Goal: Task Accomplishment & Management: Manage account settings

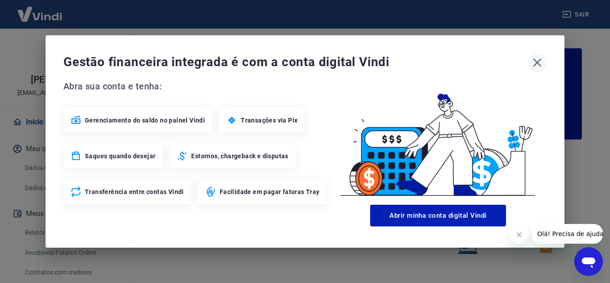
click at [423, 60] on icon "button" at bounding box center [537, 62] width 14 height 14
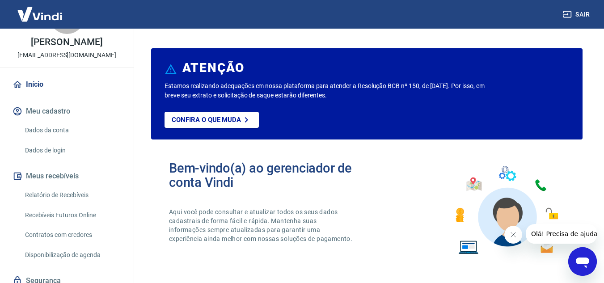
scroll to position [72, 0]
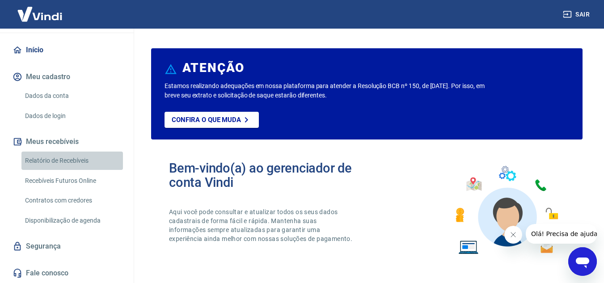
click at [86, 164] on link "Relatório de Recebíveis" at bounding box center [71, 160] width 101 height 18
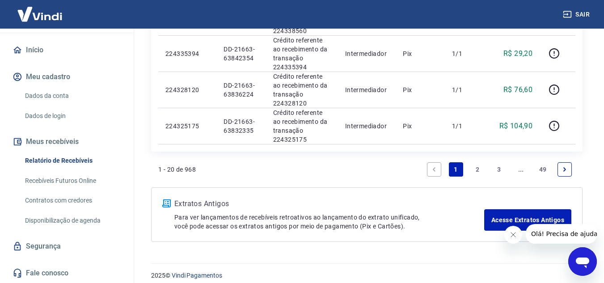
scroll to position [811, 0]
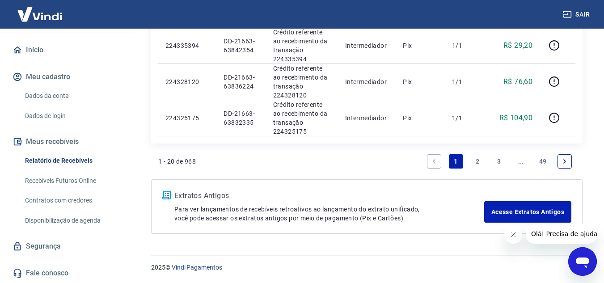
click at [423, 159] on link "2" at bounding box center [477, 161] width 14 height 14
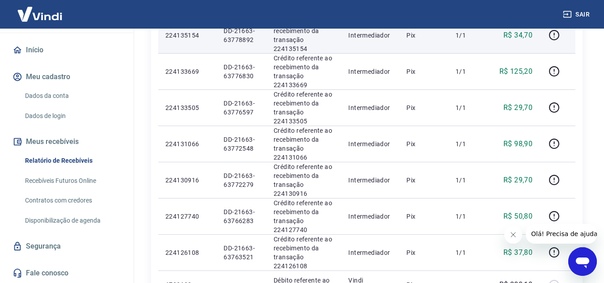
scroll to position [804, 0]
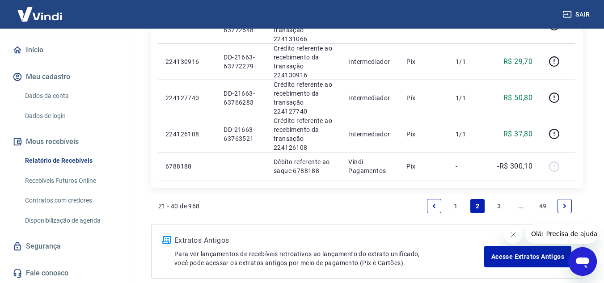
click at [423, 202] on link "3" at bounding box center [499, 206] width 14 height 14
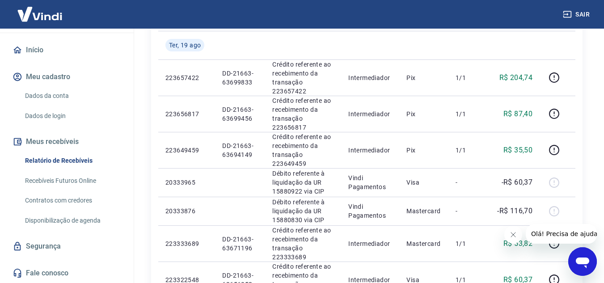
scroll to position [715, 0]
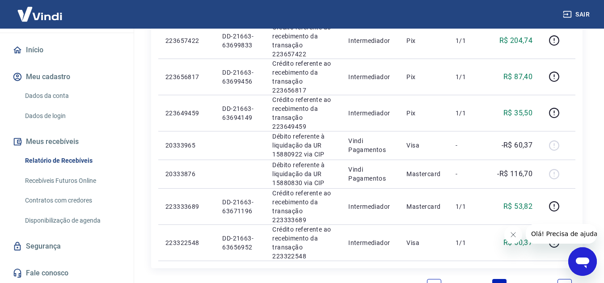
click at [423, 274] on link "..." at bounding box center [520, 286] width 14 height 14
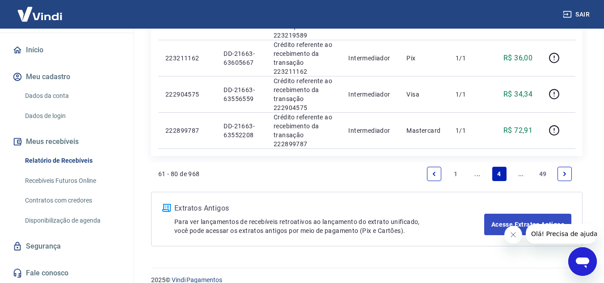
scroll to position [839, 0]
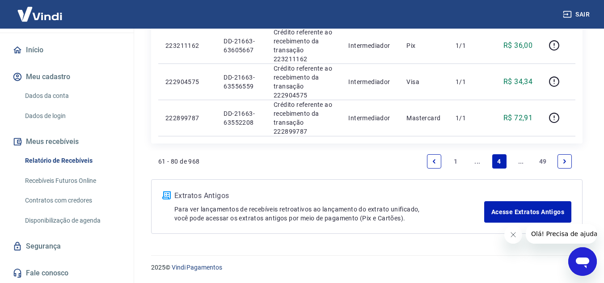
click at [423, 159] on icon "Next page" at bounding box center [564, 161] width 6 height 6
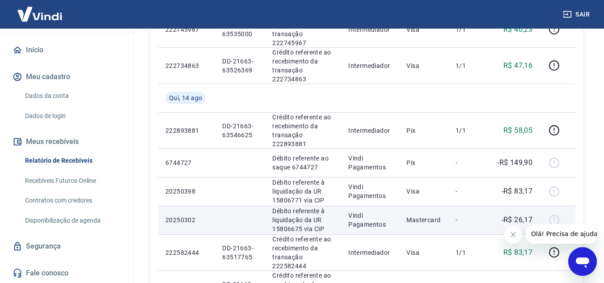
scroll to position [447, 0]
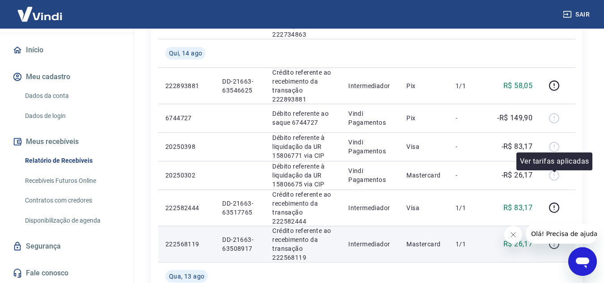
click at [423, 238] on icon "button" at bounding box center [553, 243] width 11 height 11
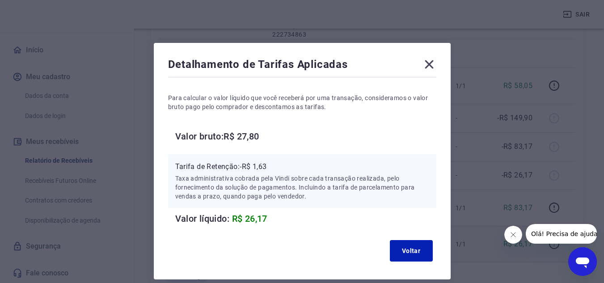
click at [423, 66] on icon at bounding box center [429, 64] width 14 height 14
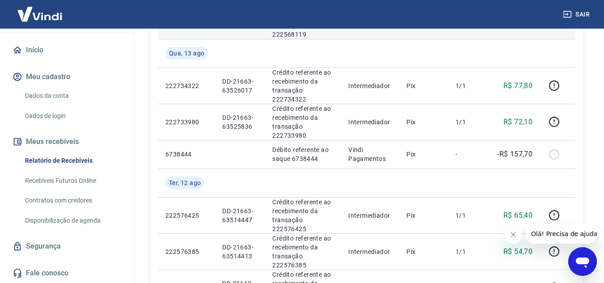
scroll to position [733, 0]
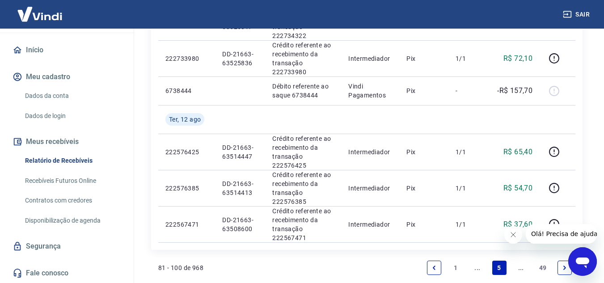
click at [423, 260] on link "..." at bounding box center [477, 267] width 14 height 14
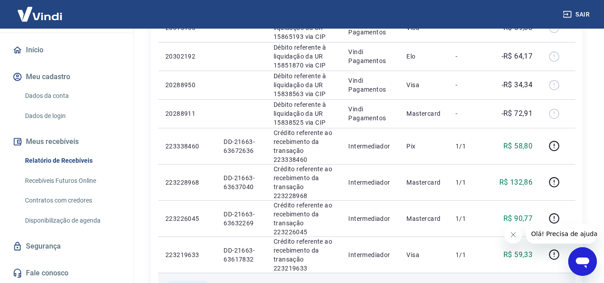
scroll to position [402, 0]
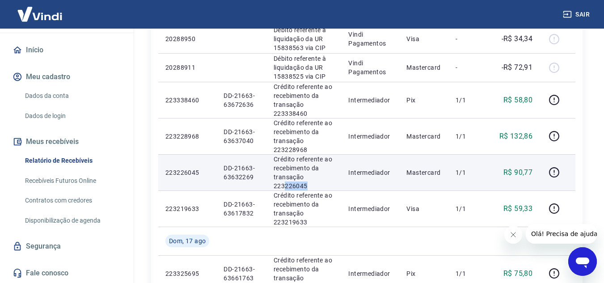
drag, startPoint x: 286, startPoint y: 186, endPoint x: 313, endPoint y: 186, distance: 27.2
click at [313, 186] on p "Crédito referente ao recebimento da transação 223226045" at bounding box center [303, 173] width 60 height 36
click at [423, 172] on icon "button" at bounding box center [553, 172] width 11 height 11
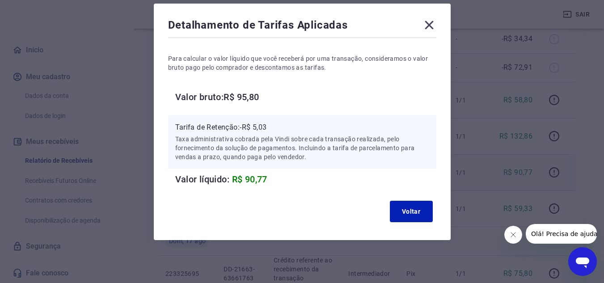
scroll to position [0, 0]
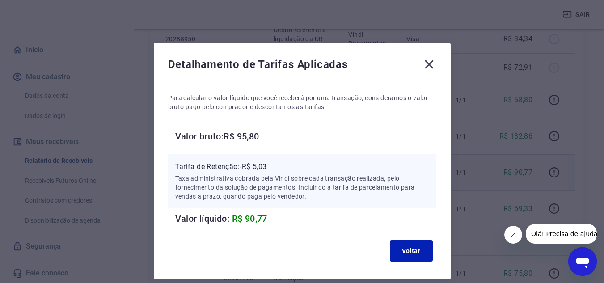
click at [423, 61] on icon at bounding box center [428, 64] width 8 height 8
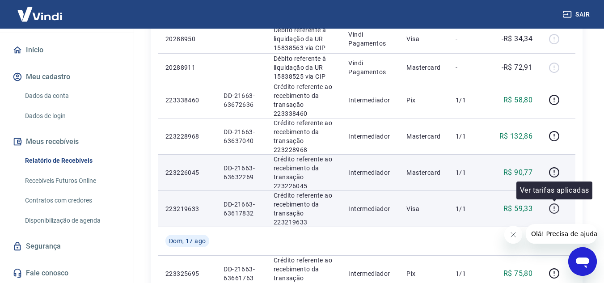
click at [423, 207] on icon "button" at bounding box center [553, 208] width 11 height 11
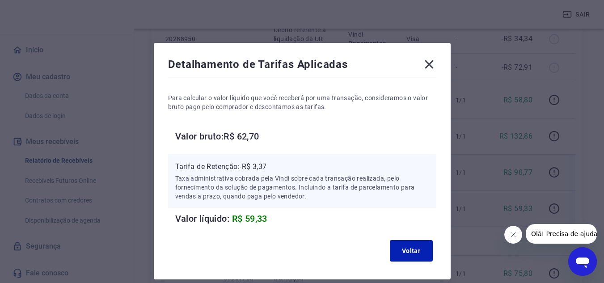
click at [423, 65] on icon at bounding box center [428, 64] width 8 height 8
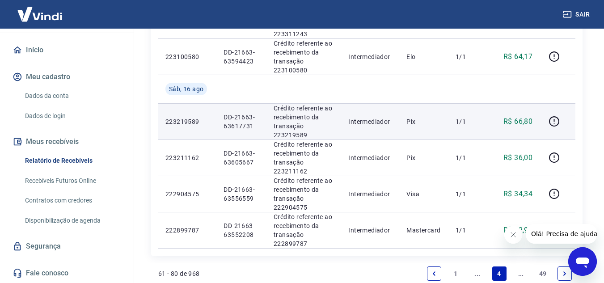
scroll to position [839, 0]
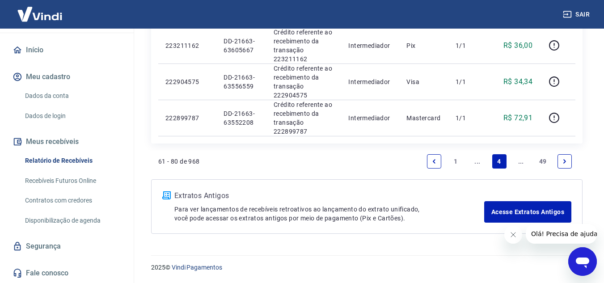
click at [423, 157] on link "..." at bounding box center [520, 161] width 14 height 14
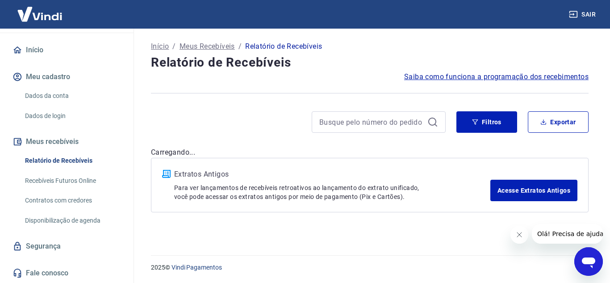
click at [423, 163] on div "Extratos Antigos Para ver lançamentos de recebíveis retroativos ao lançamento d…" at bounding box center [370, 185] width 438 height 54
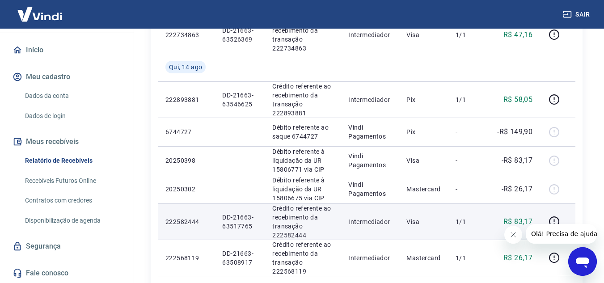
scroll to position [447, 0]
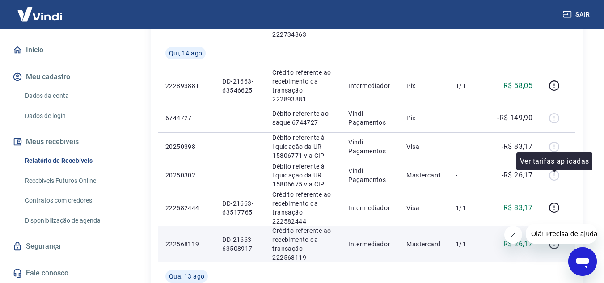
click at [423, 238] on icon "button" at bounding box center [553, 243] width 11 height 11
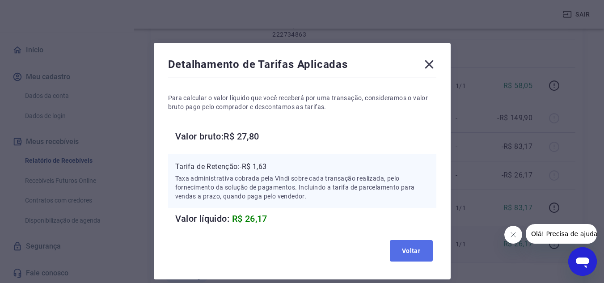
click at [416, 256] on button "Voltar" at bounding box center [411, 250] width 43 height 21
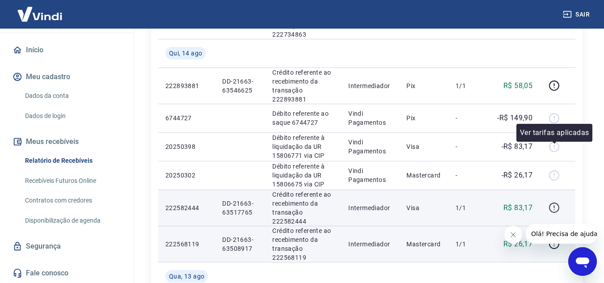
click at [423, 202] on icon "button" at bounding box center [553, 207] width 11 height 11
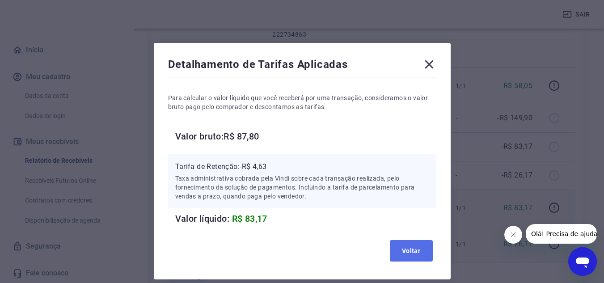
click at [411, 251] on button "Voltar" at bounding box center [411, 250] width 43 height 21
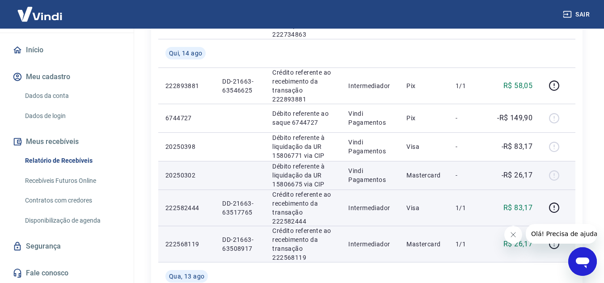
click at [423, 168] on div at bounding box center [556, 175] width 21 height 14
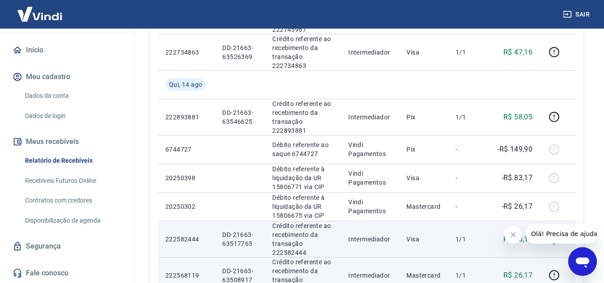
scroll to position [402, 0]
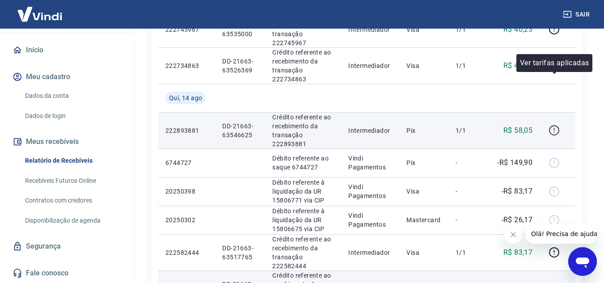
click at [423, 125] on icon "button" at bounding box center [553, 130] width 11 height 11
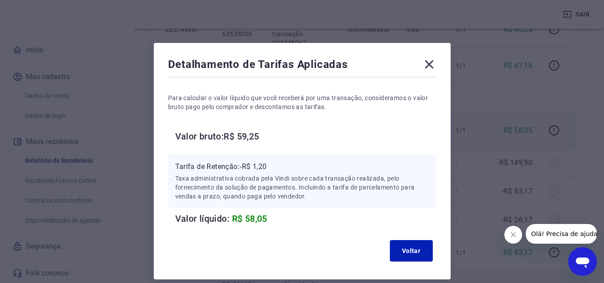
click at [423, 64] on icon at bounding box center [429, 64] width 14 height 14
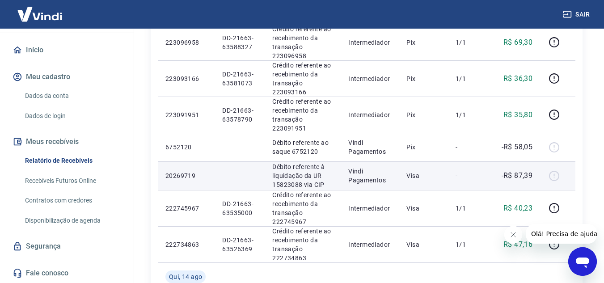
scroll to position [179, 0]
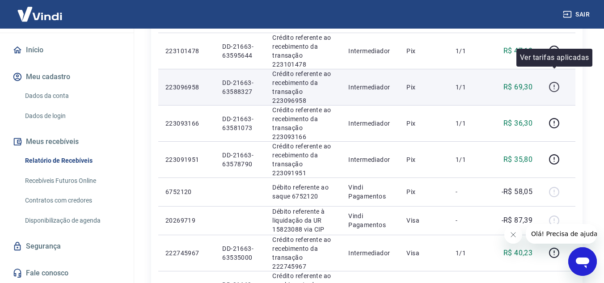
click at [423, 81] on icon "button" at bounding box center [553, 86] width 11 height 11
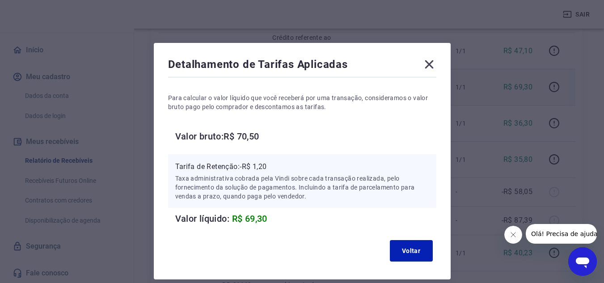
click at [423, 69] on icon at bounding box center [429, 64] width 14 height 14
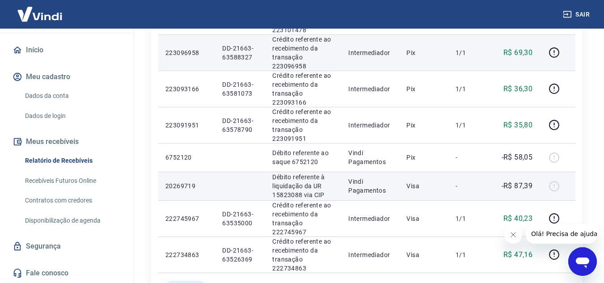
scroll to position [223, 0]
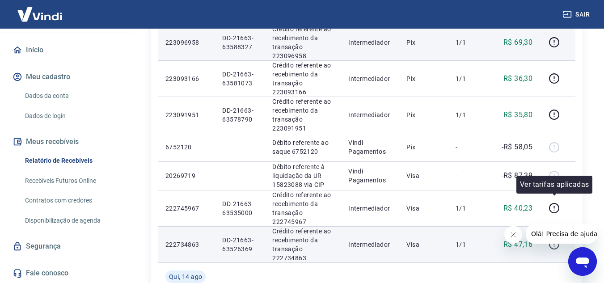
click at [423, 239] on icon "button" at bounding box center [553, 244] width 11 height 11
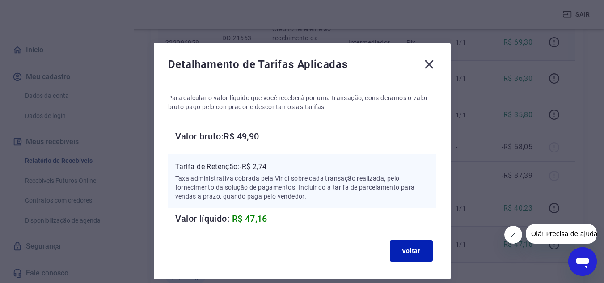
click at [423, 64] on icon at bounding box center [429, 64] width 14 height 14
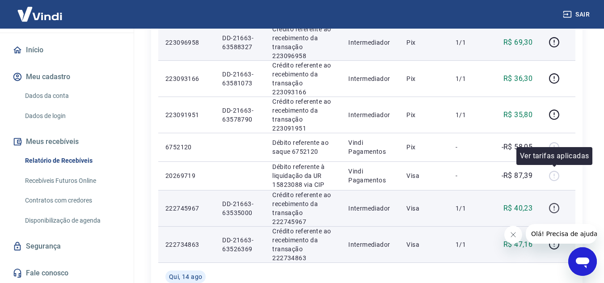
click at [423, 202] on icon "button" at bounding box center [553, 207] width 11 height 11
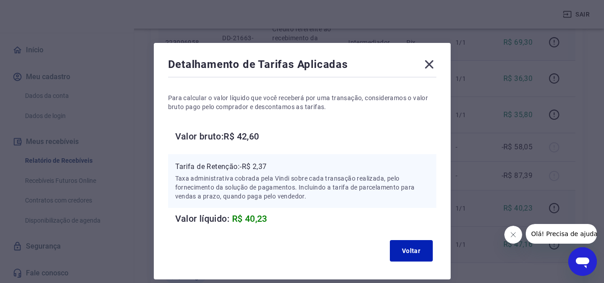
click at [423, 63] on div "Detalhamento de Tarifas Aplicadas Para calcular o valor líquido que você recebe…" at bounding box center [302, 161] width 297 height 236
click at [423, 66] on icon at bounding box center [429, 64] width 14 height 14
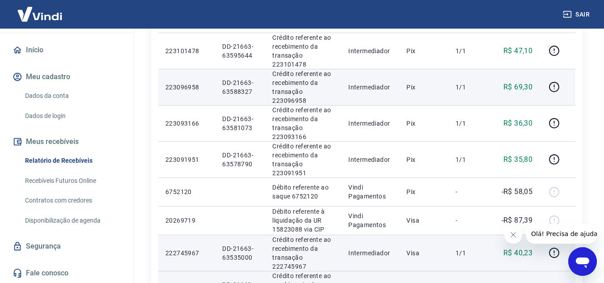
scroll to position [134, 0]
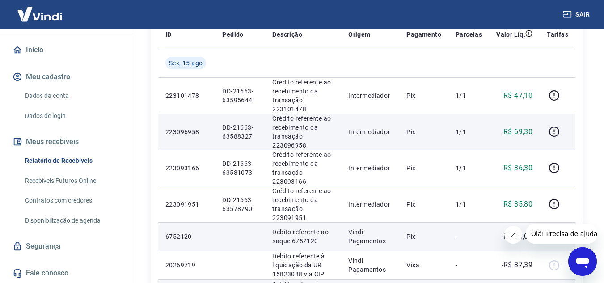
click at [423, 229] on div at bounding box center [556, 236] width 21 height 14
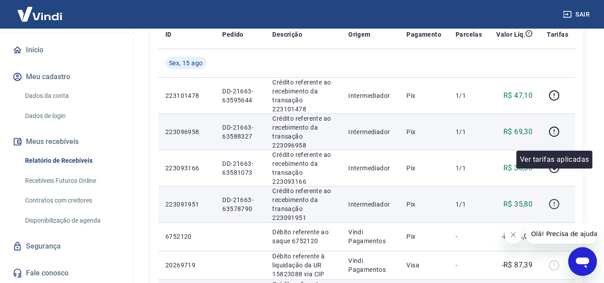
click at [423, 198] on icon "button" at bounding box center [553, 203] width 11 height 11
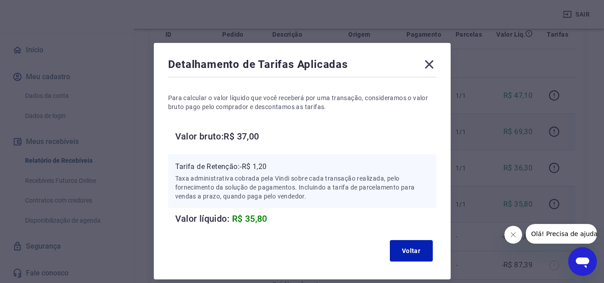
click at [423, 65] on icon at bounding box center [428, 64] width 8 height 8
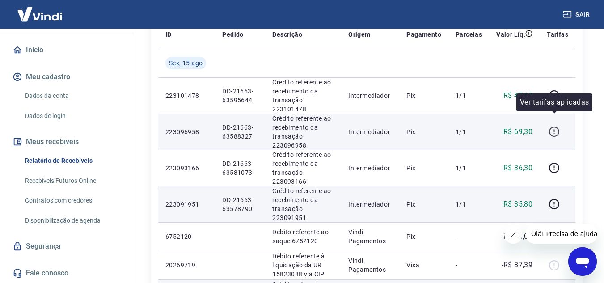
click at [423, 126] on icon "button" at bounding box center [553, 131] width 11 height 11
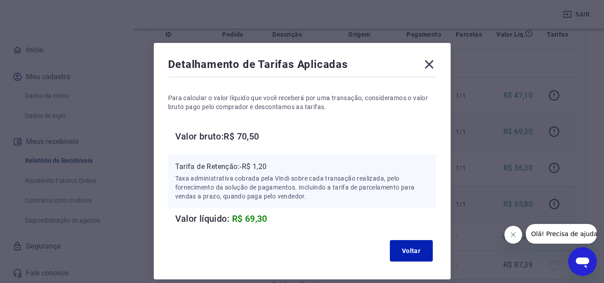
click at [423, 62] on icon at bounding box center [429, 64] width 14 height 14
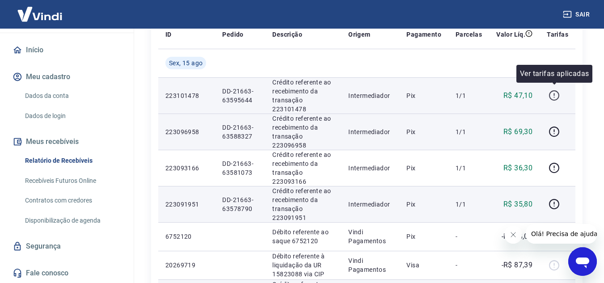
click at [423, 90] on icon "button" at bounding box center [553, 95] width 11 height 11
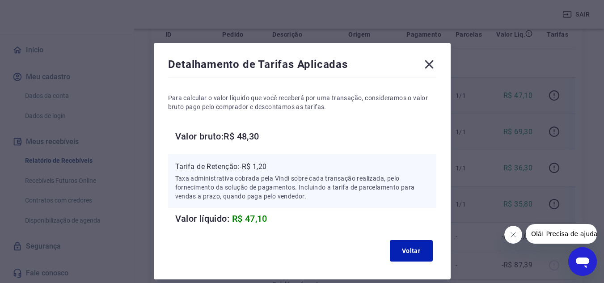
click at [421, 67] on div "Detalhamento de Tarifas Aplicadas" at bounding box center [302, 66] width 268 height 18
click at [423, 63] on icon at bounding box center [429, 64] width 14 height 14
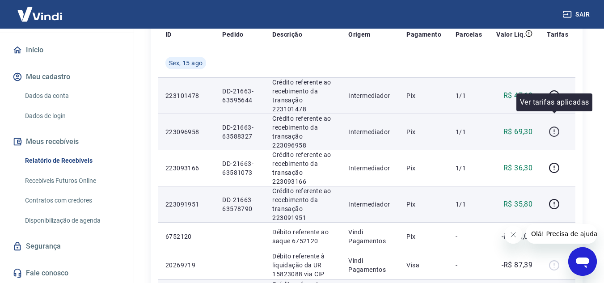
click at [423, 126] on icon "button" at bounding box center [553, 131] width 11 height 11
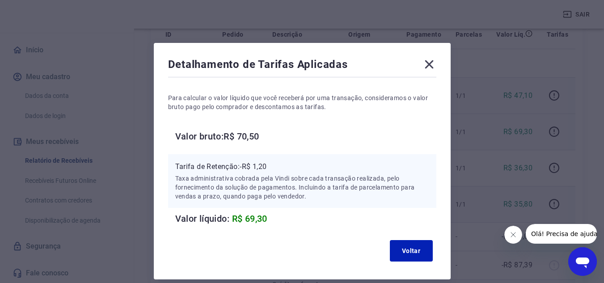
click at [423, 64] on icon at bounding box center [429, 64] width 14 height 14
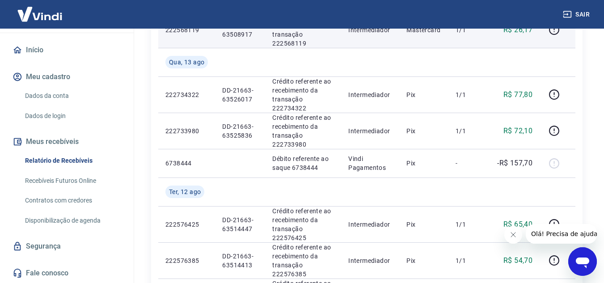
scroll to position [733, 0]
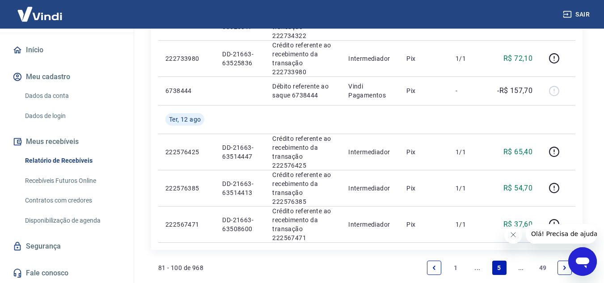
click at [423, 260] on link "..." at bounding box center [477, 267] width 14 height 14
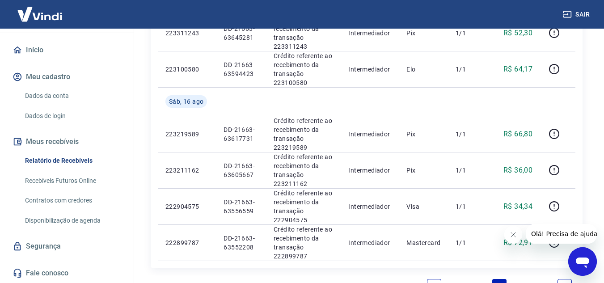
scroll to position [759, 0]
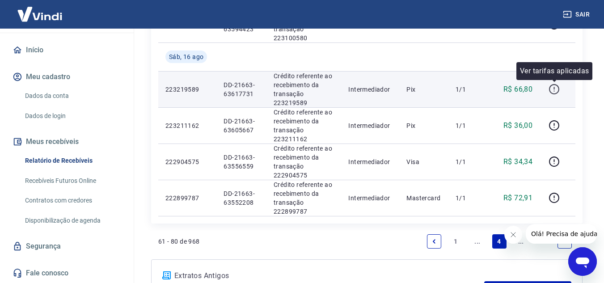
click at [423, 89] on icon "button" at bounding box center [554, 89] width 10 height 10
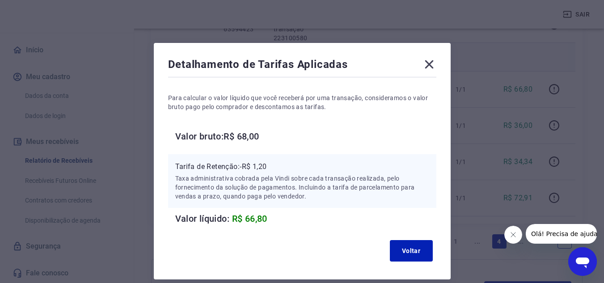
click at [423, 67] on icon at bounding box center [429, 64] width 14 height 14
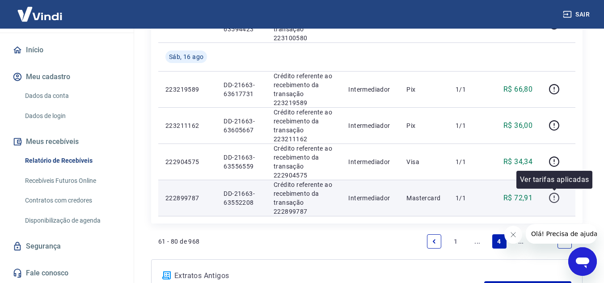
click at [423, 200] on icon "button" at bounding box center [553, 197] width 11 height 11
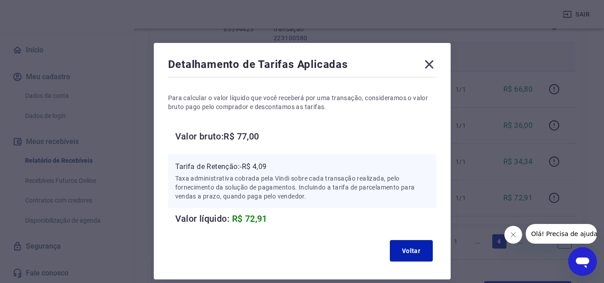
click at [423, 63] on icon at bounding box center [429, 64] width 14 height 14
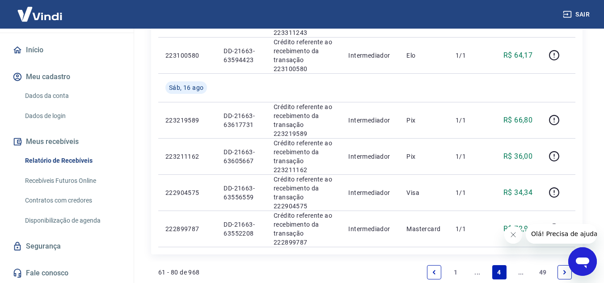
scroll to position [715, 0]
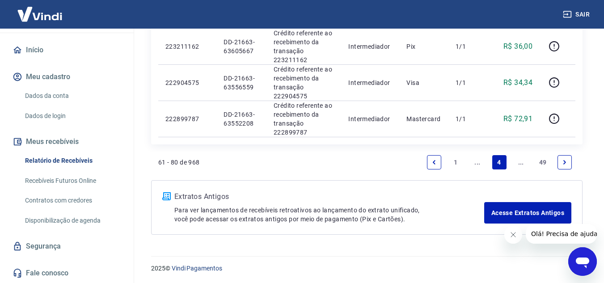
scroll to position [839, 0]
click at [423, 161] on link "..." at bounding box center [520, 161] width 14 height 14
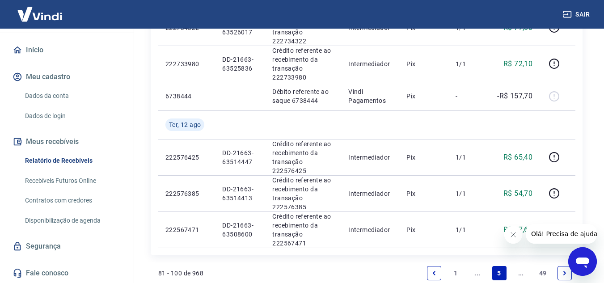
scroll to position [733, 0]
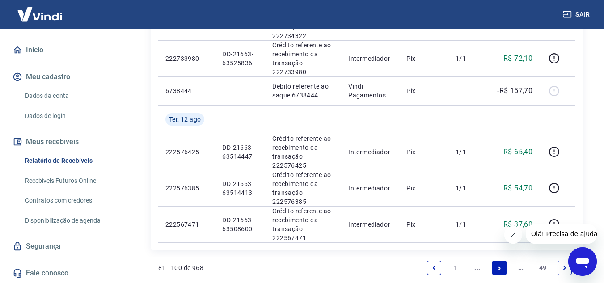
click at [423, 260] on link "..." at bounding box center [520, 267] width 14 height 14
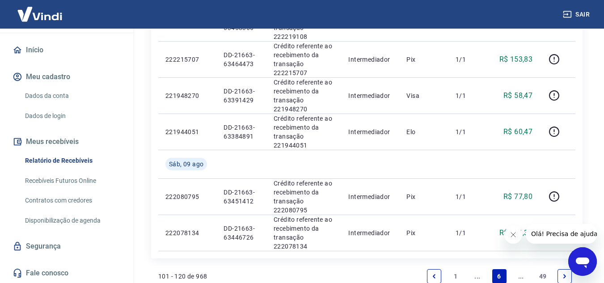
scroll to position [715, 0]
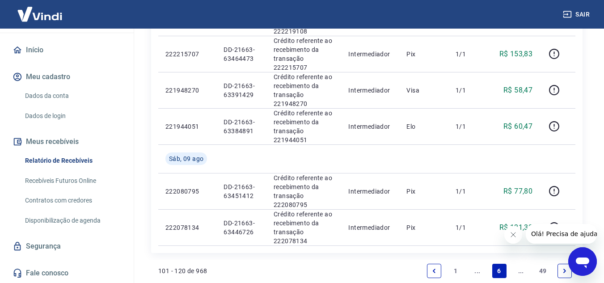
click at [423, 270] on link "..." at bounding box center [520, 271] width 14 height 14
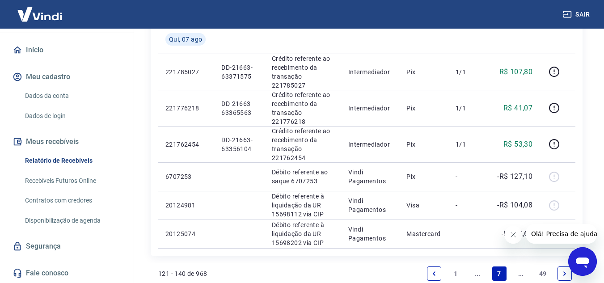
scroll to position [704, 0]
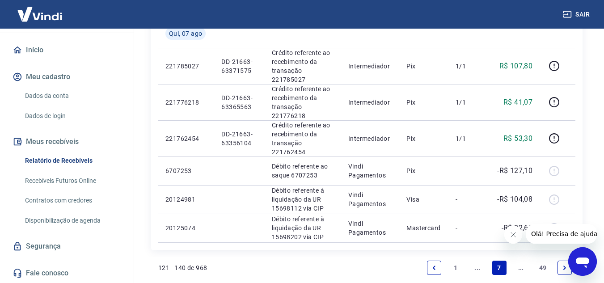
click at [423, 260] on link "..." at bounding box center [477, 267] width 14 height 14
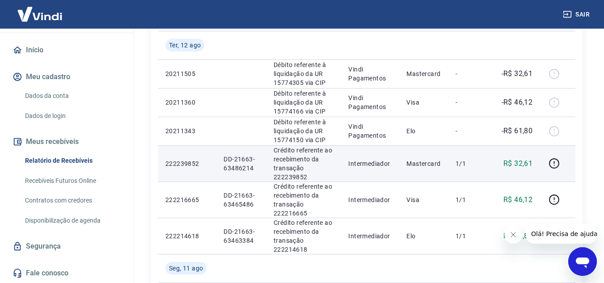
scroll to position [134, 0]
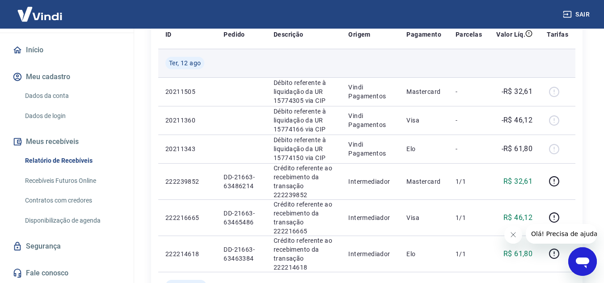
click at [381, 63] on td at bounding box center [370, 63] width 58 height 29
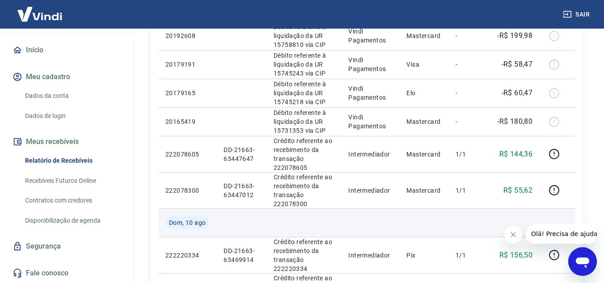
scroll to position [447, 0]
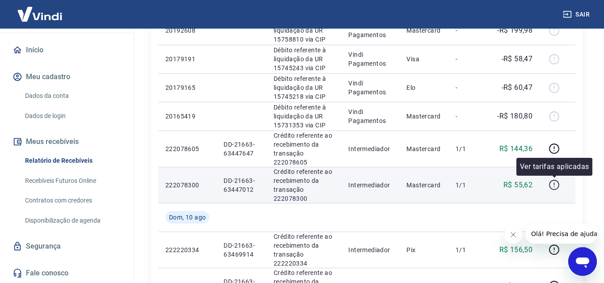
click at [423, 188] on icon "button" at bounding box center [553, 184] width 11 height 11
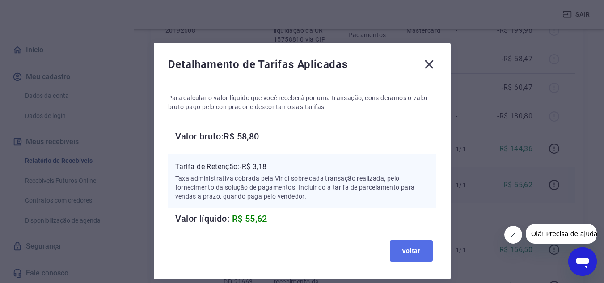
click at [407, 241] on button "Voltar" at bounding box center [411, 250] width 43 height 21
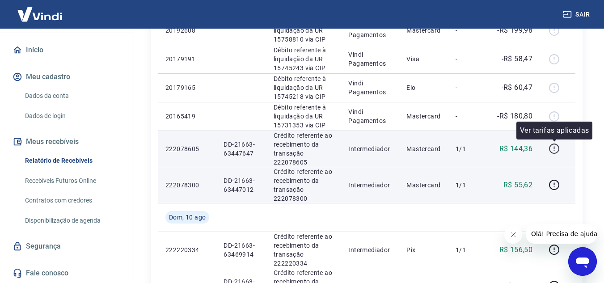
click at [423, 148] on icon "button" at bounding box center [553, 148] width 11 height 11
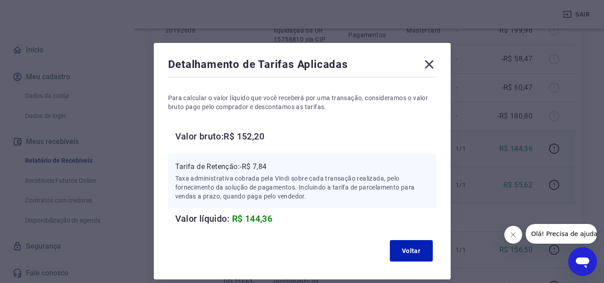
click at [423, 65] on icon at bounding box center [429, 64] width 14 height 14
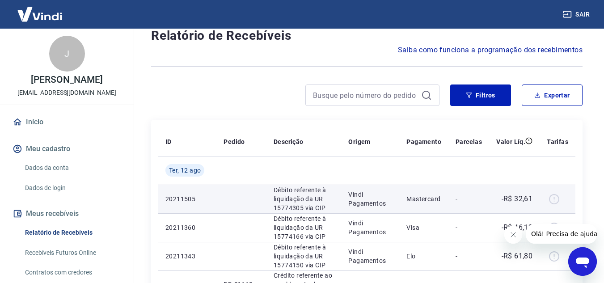
scroll to position [0, 0]
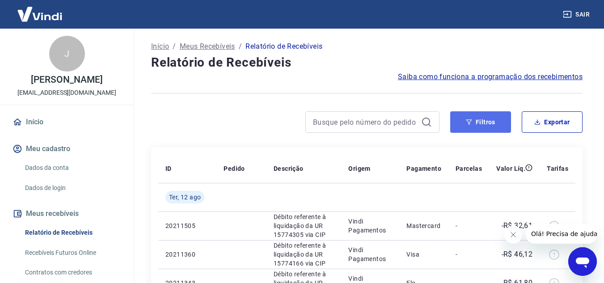
click at [423, 119] on button "Filtros" at bounding box center [480, 121] width 61 height 21
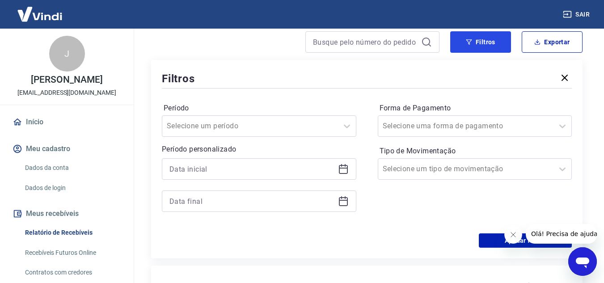
scroll to position [89, 0]
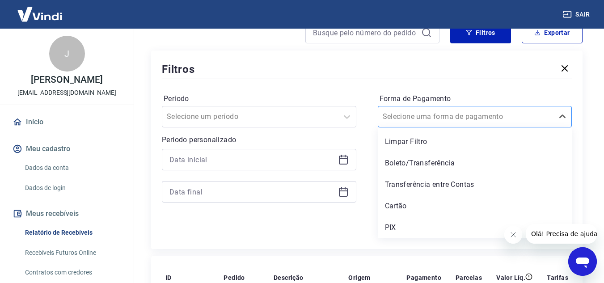
click at [423, 121] on input "Forma de Pagamento" at bounding box center [427, 116] width 90 height 11
drag, startPoint x: 290, startPoint y: 235, endPoint x: 317, endPoint y: 221, distance: 30.0
click at [290, 235] on div "Aplicar filtros" at bounding box center [367, 231] width 410 height 14
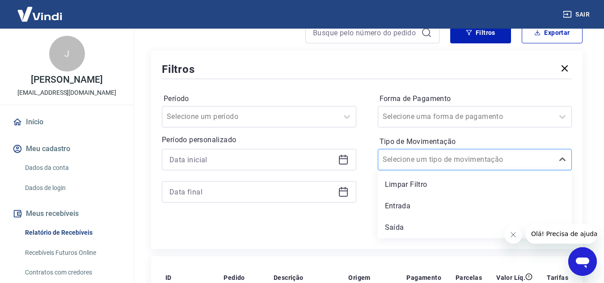
click at [423, 154] on div at bounding box center [465, 159] width 167 height 13
click at [335, 229] on div "Aplicar filtros" at bounding box center [367, 231] width 410 height 14
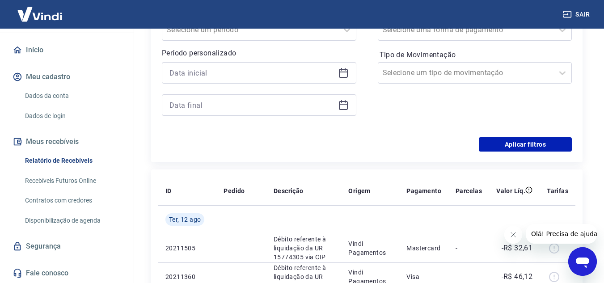
scroll to position [179, 0]
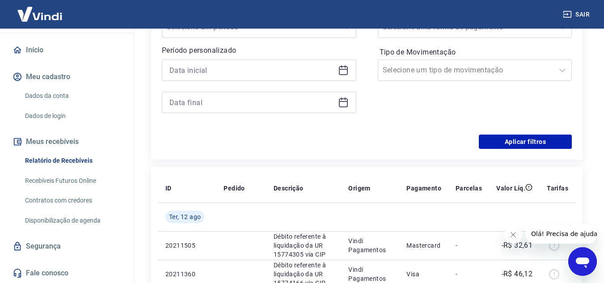
click at [68, 200] on link "Contratos com credores" at bounding box center [71, 200] width 101 height 18
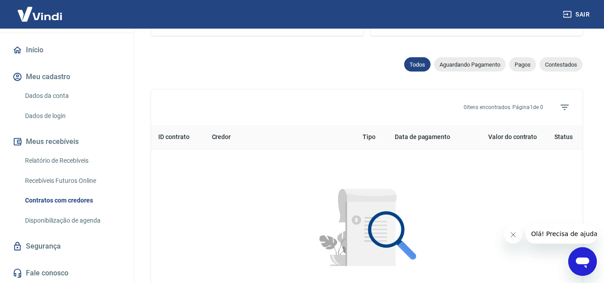
scroll to position [313, 0]
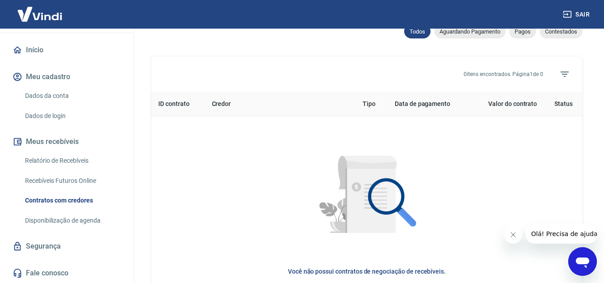
click at [68, 219] on link "Disponibilização de agenda" at bounding box center [71, 220] width 101 height 18
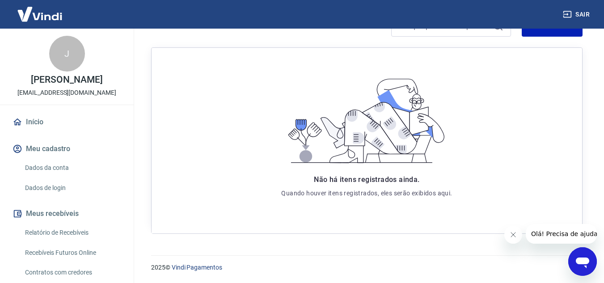
click at [63, 168] on link "Dados da conta" at bounding box center [71, 168] width 101 height 18
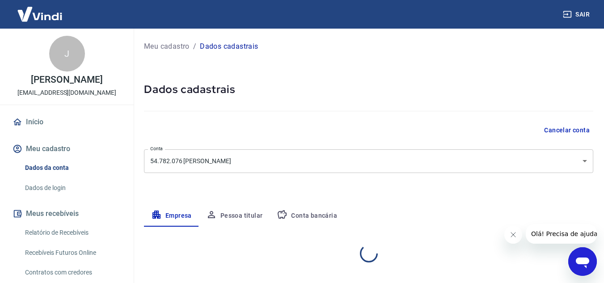
select select "BA"
select select "business"
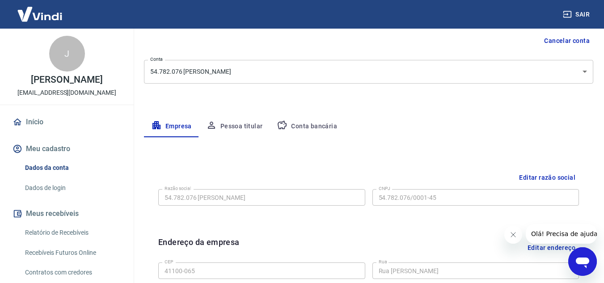
click at [299, 129] on button "Conta bancária" at bounding box center [306, 126] width 75 height 21
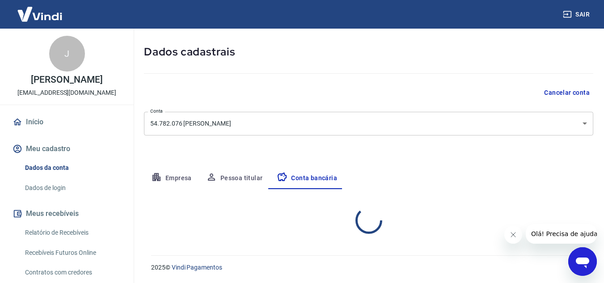
select select "1"
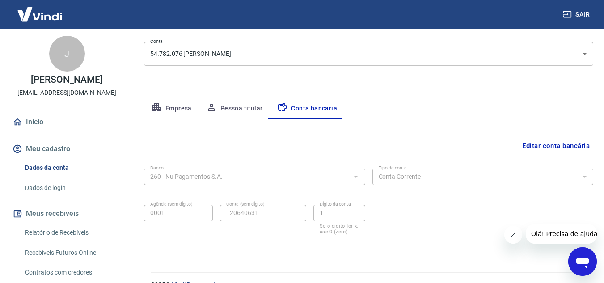
scroll to position [124, 0]
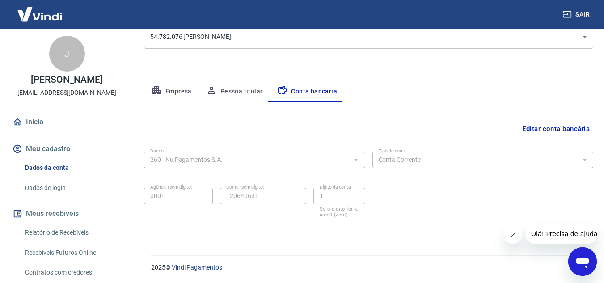
click at [230, 86] on button "Pessoa titular" at bounding box center [234, 91] width 71 height 21
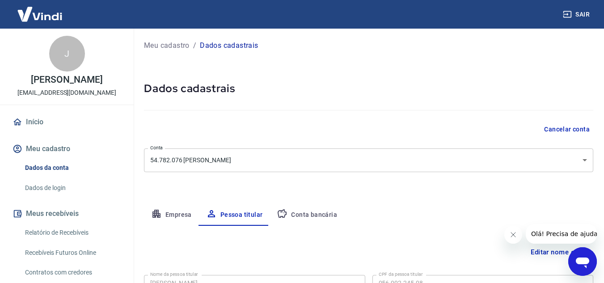
scroll to position [0, 0]
